Goal: Task Accomplishment & Management: Use online tool/utility

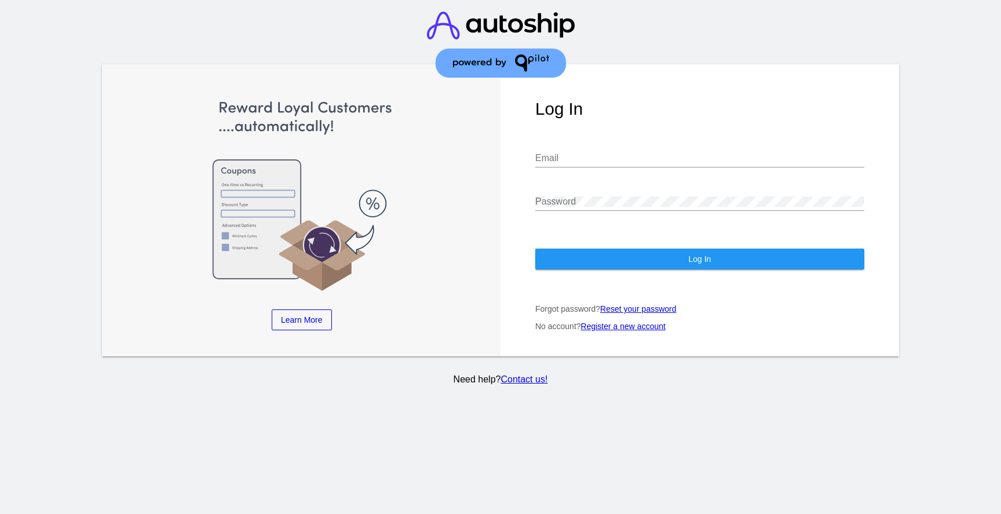
type input "[EMAIL_ADDRESS][DOMAIN_NAME]"
click at [631, 262] on button "Log In" at bounding box center [699, 259] width 329 height 21
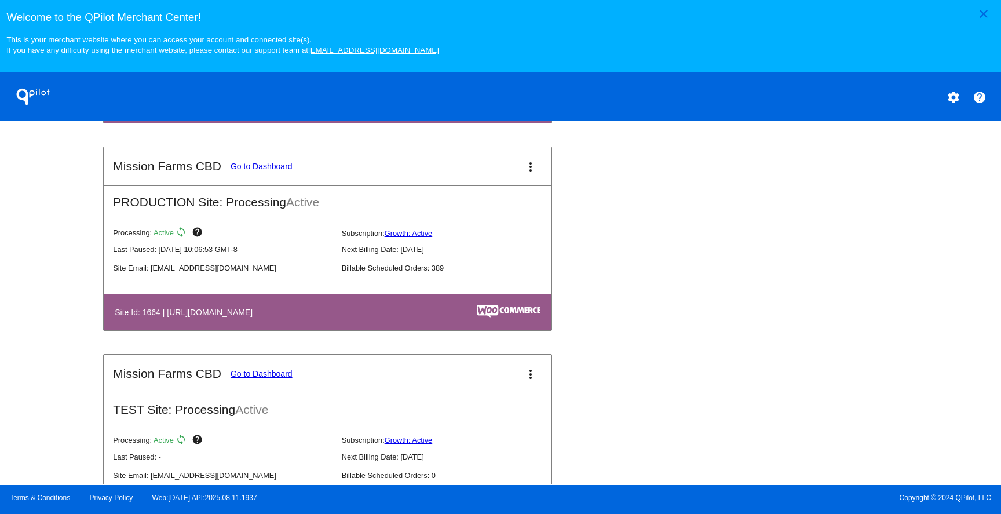
scroll to position [589, 0]
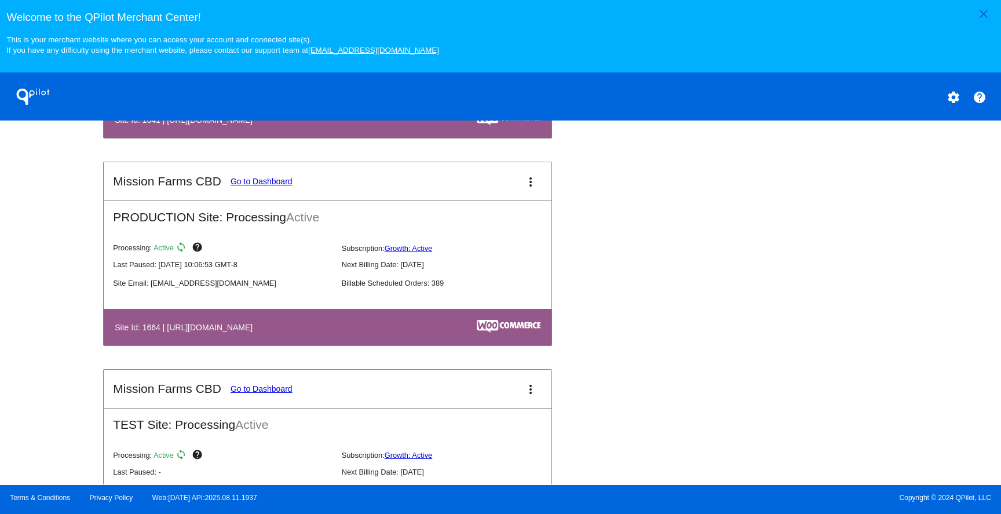
click at [263, 183] on link "Go to Dashboard" at bounding box center [262, 181] width 62 height 9
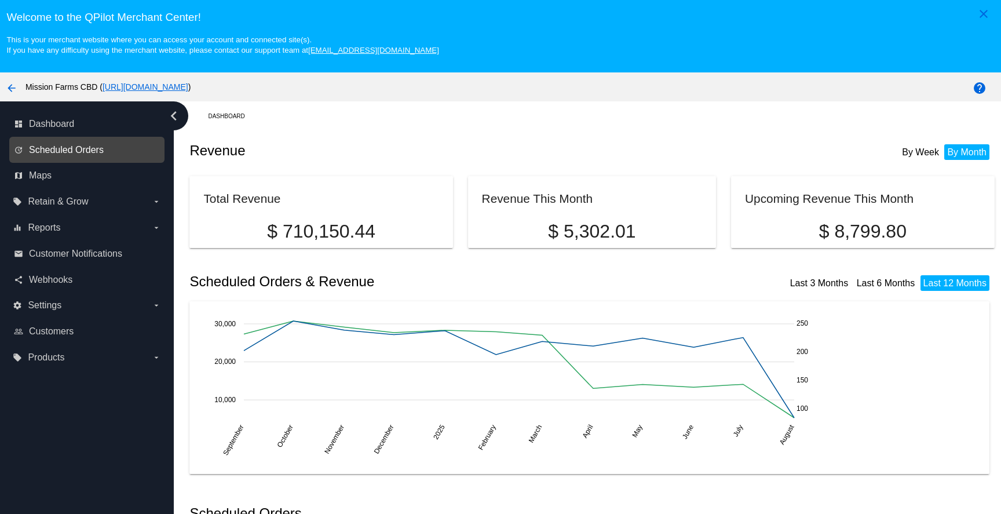
click at [63, 151] on span "Scheduled Orders" at bounding box center [66, 150] width 75 height 10
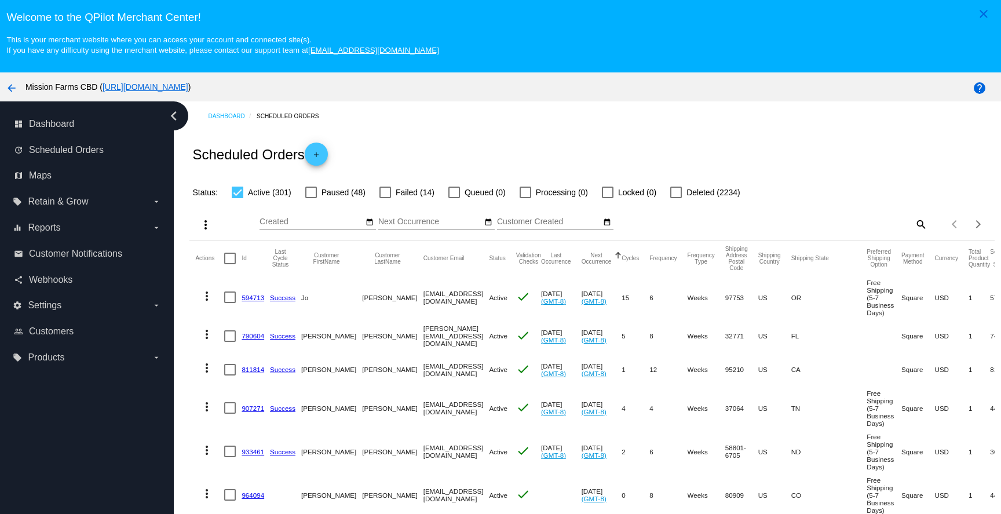
click at [206, 227] on mat-icon "more_vert" at bounding box center [206, 225] width 14 height 14
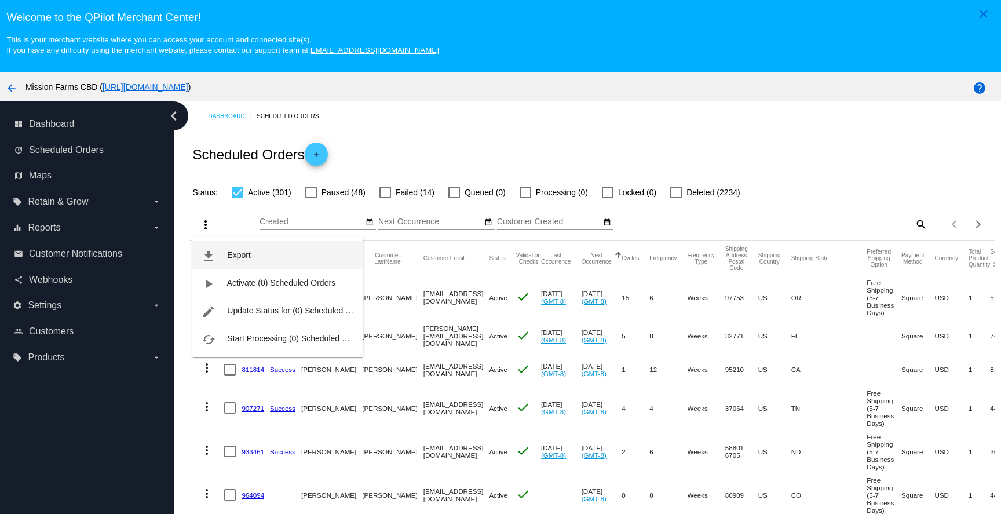
click at [227, 260] on button "file_download Export" at bounding box center [277, 255] width 171 height 28
